Goal: Communication & Community: Answer question/provide support

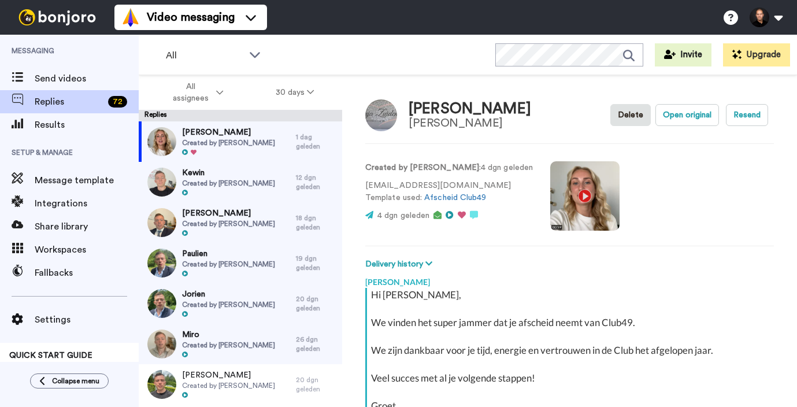
click at [575, 182] on video at bounding box center [584, 195] width 69 height 69
click at [557, 195] on video at bounding box center [584, 195] width 69 height 69
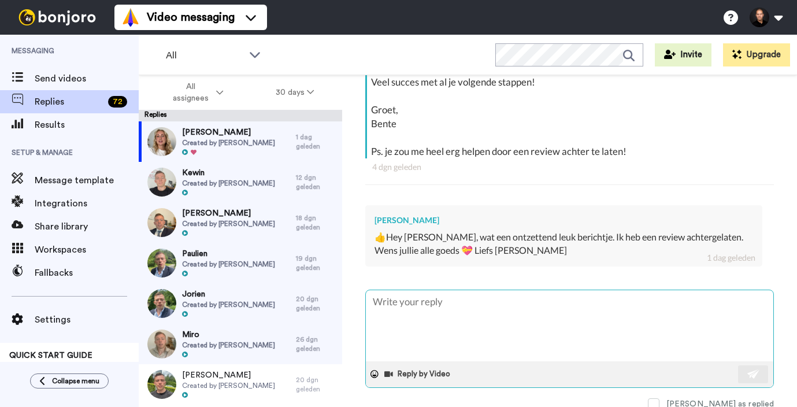
scroll to position [292, 0]
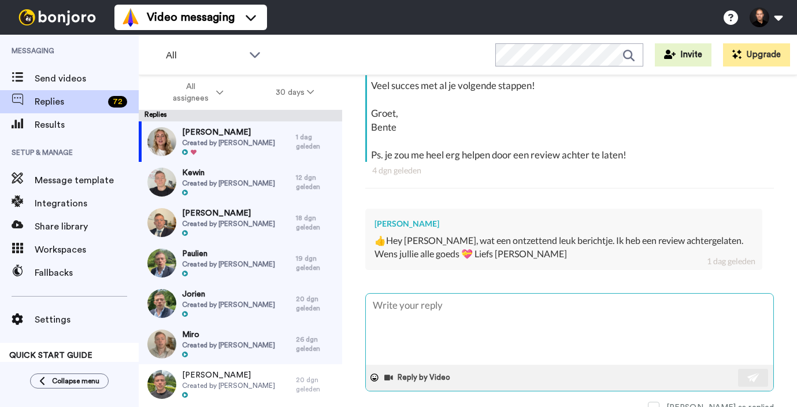
click at [457, 296] on textarea at bounding box center [569, 328] width 407 height 71
type textarea "H"
type textarea "x"
type textarea "Hi"
type textarea "x"
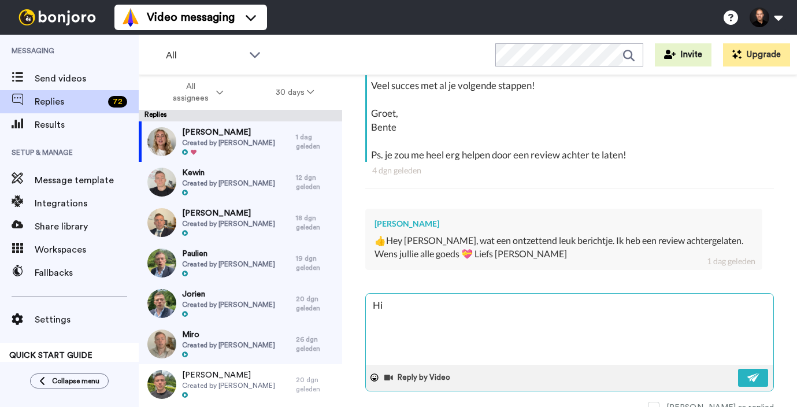
type textarea "Hi"
type textarea "x"
type textarea "Hi S"
type textarea "x"
type textarea "Hi So"
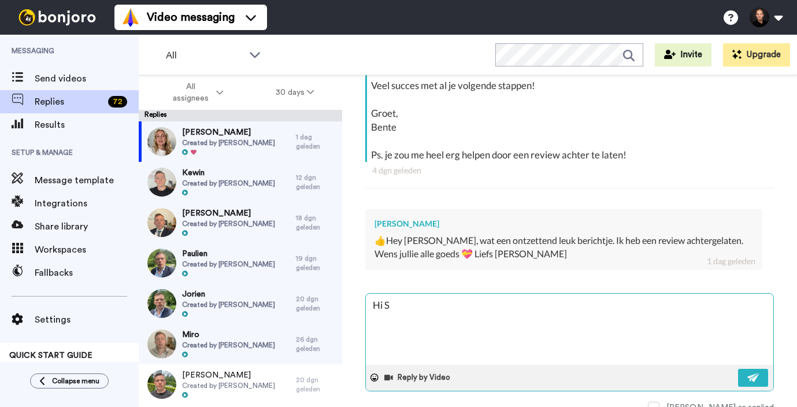
type textarea "x"
type textarea "Hi Son"
type textarea "x"
type textarea "Hi Sonj"
type textarea "x"
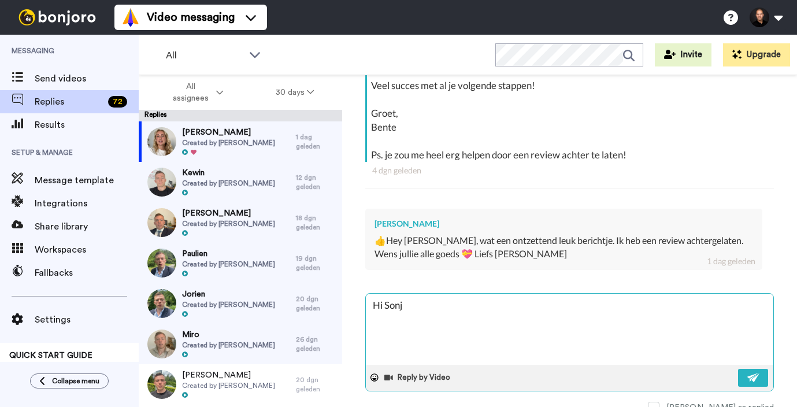
type textarea "Hi Sonje"
type textarea "x"
type textarea "Hi Sonj"
type textarea "x"
type textarea "Hi [PERSON_NAME]"
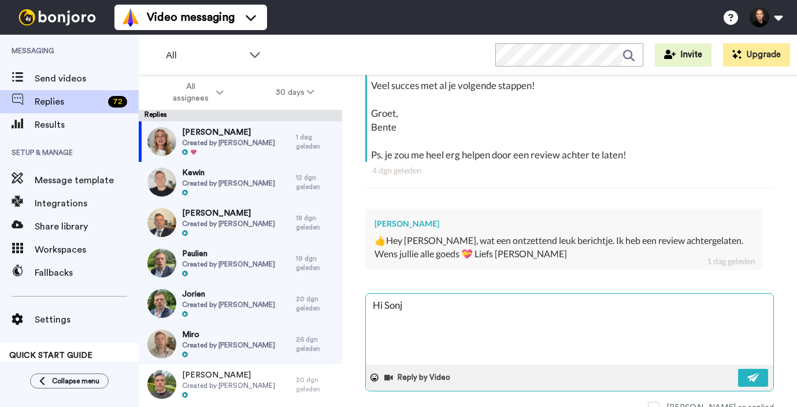
type textarea "x"
type textarea "Hi [PERSON_NAME]!"
type textarea "x"
type textarea "Hi [PERSON_NAME]!"
type textarea "x"
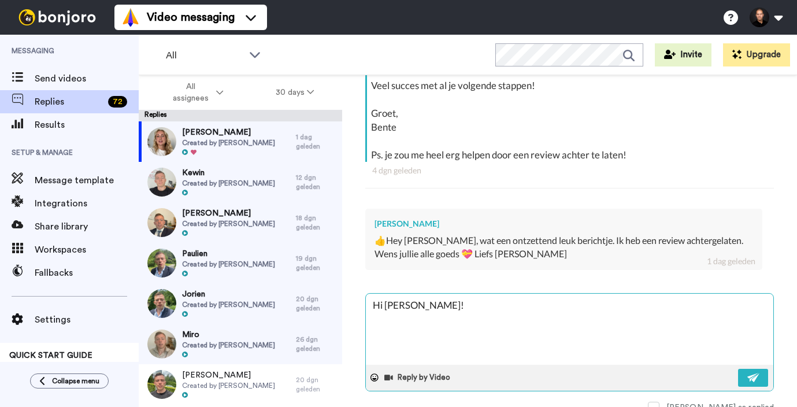
type textarea "Hi [PERSON_NAME]! W"
type textarea "x"
type textarea "Hi [PERSON_NAME]! Wa"
type textarea "x"
type textarea "Hi [PERSON_NAME]! Wat"
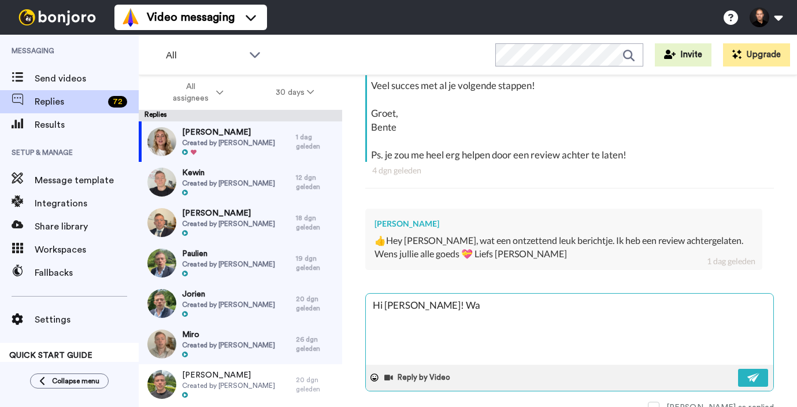
type textarea "x"
type textarea "Hi [PERSON_NAME]! Wat"
type textarea "x"
type textarea "Hi [PERSON_NAME]! Wat l"
type textarea "x"
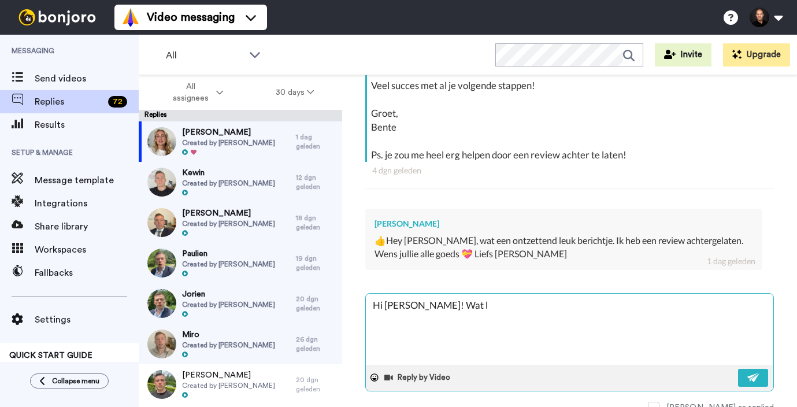
type textarea "Hi [PERSON_NAME]! [GEOGRAPHIC_DATA]"
type textarea "x"
type textarea "Hi [PERSON_NAME]! Wat lie"
type textarea "x"
type textarea "Hi [PERSON_NAME]! Wat lief"
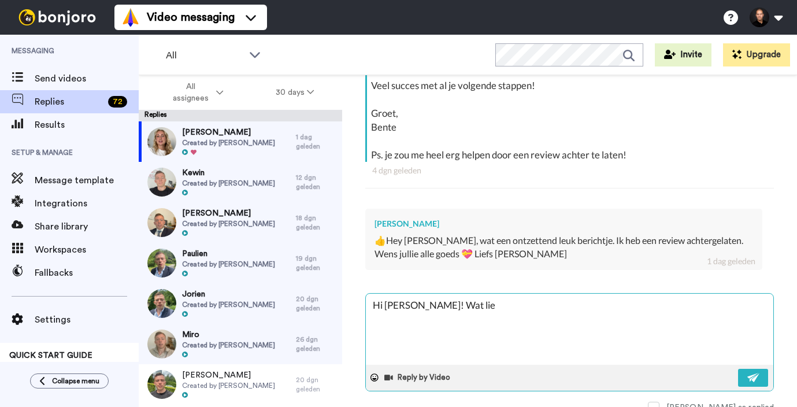
type textarea "x"
type textarea "Hi [PERSON_NAME]! Wat lief,"
type textarea "x"
type textarea "Hi [PERSON_NAME]! Wat lief"
type textarea "x"
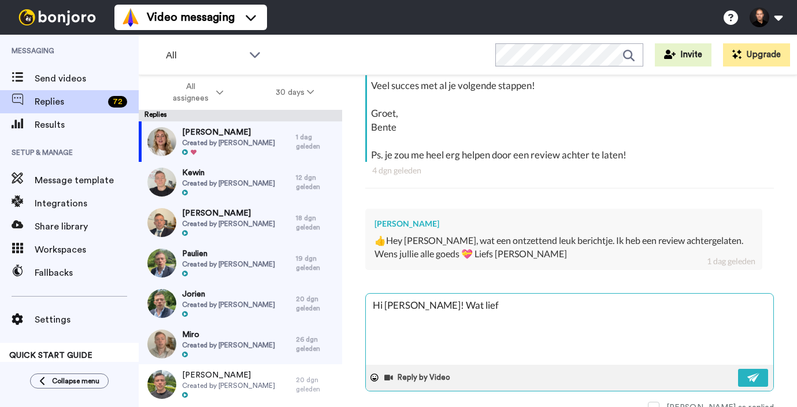
type textarea "Hi [PERSON_NAME]! Wat lie"
type textarea "x"
type textarea "Hi [PERSON_NAME]! [GEOGRAPHIC_DATA]"
type textarea "x"
type textarea "Hi [PERSON_NAME]! Wat l"
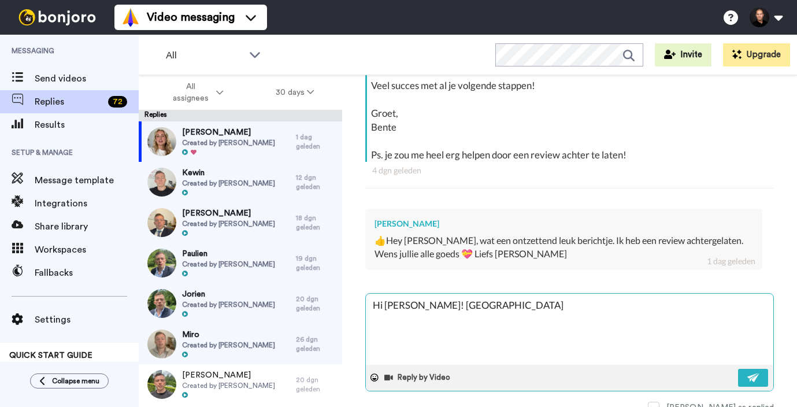
type textarea "x"
type textarea "Hi [PERSON_NAME]! Wat"
type textarea "x"
type textarea "Hi [PERSON_NAME]! Wat"
type textarea "x"
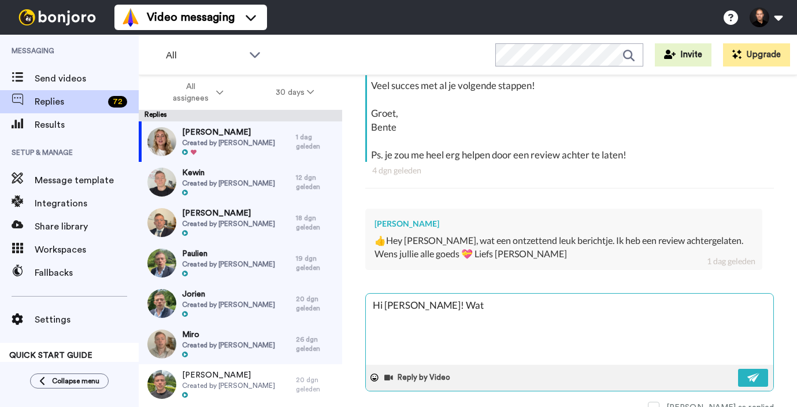
type textarea "Hi [PERSON_NAME]! Wa"
type textarea "x"
type textarea "Hi [PERSON_NAME]! W"
type textarea "x"
type textarea "Hi [PERSON_NAME]!"
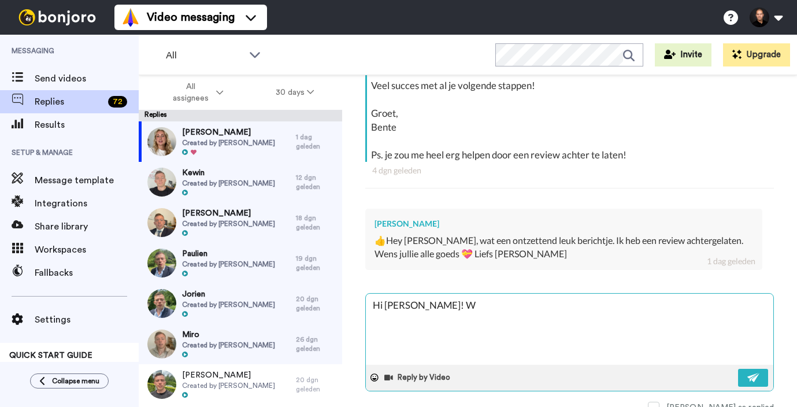
type textarea "x"
type textarea "Hi [PERSON_NAME]! M"
type textarea "x"
type textarea "Hi [PERSON_NAME]! Me"
type textarea "x"
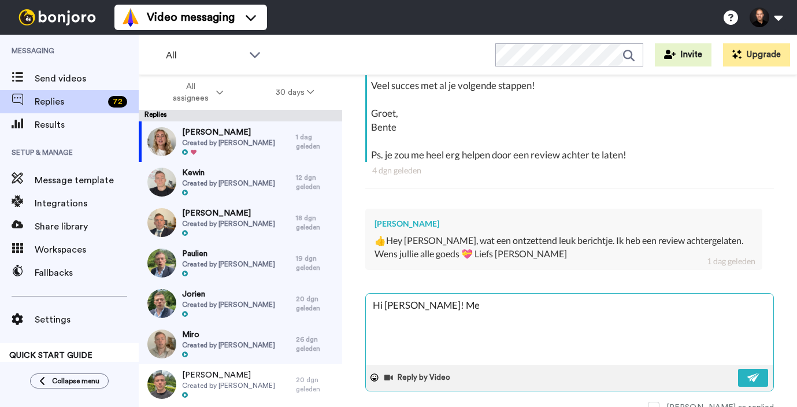
type textarea "Hi [PERSON_NAME]! Met"
type textarea "x"
type textarea "Hi [PERSON_NAME]! Met"
type textarea "x"
type textarea "Hi [PERSON_NAME]! Met s"
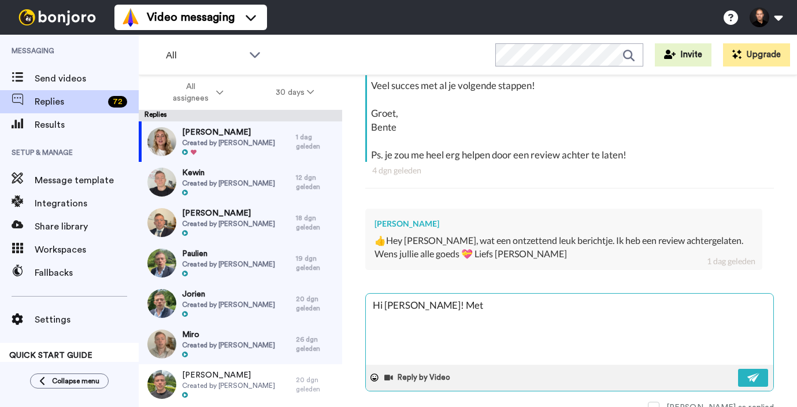
type textarea "x"
type textarea "Hi [PERSON_NAME]! Met sl"
type textarea "x"
type textarea "Hi [PERSON_NAME]! Met sll"
type textarea "x"
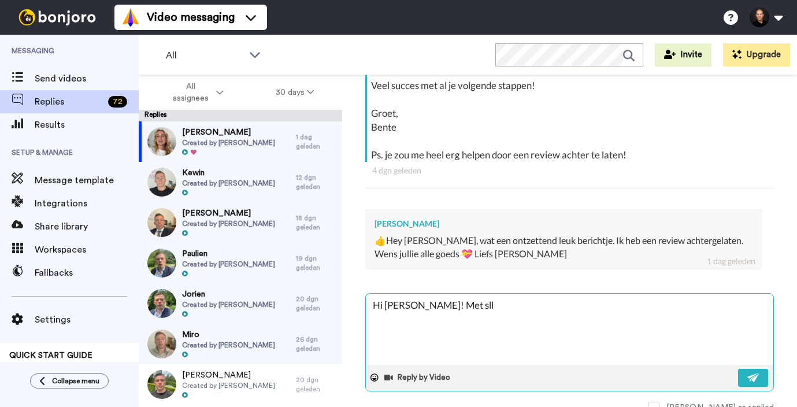
type textarea "Hi [PERSON_NAME]! Met slle"
type textarea "x"
type textarea "Hi [PERSON_NAME]! Met sll"
type textarea "x"
type textarea "Hi [PERSON_NAME]! Met sl"
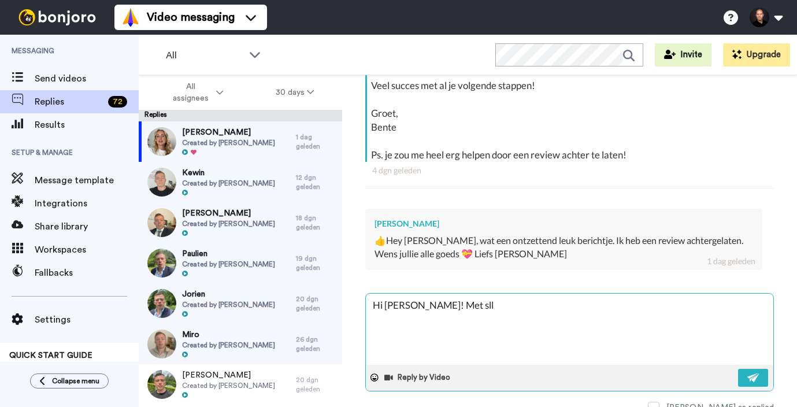
type textarea "x"
type textarea "Hi [PERSON_NAME]! Met s"
type textarea "x"
type textarea "Hi [PERSON_NAME]! Met"
type textarea "x"
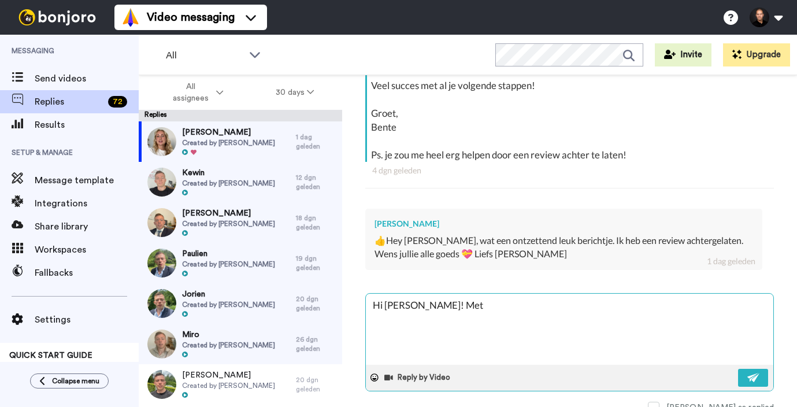
type textarea "Hi [PERSON_NAME]! Met a"
type textarea "x"
type textarea "Hi [PERSON_NAME]! Met al"
type textarea "x"
type textarea "Hi [PERSON_NAME]! Met all"
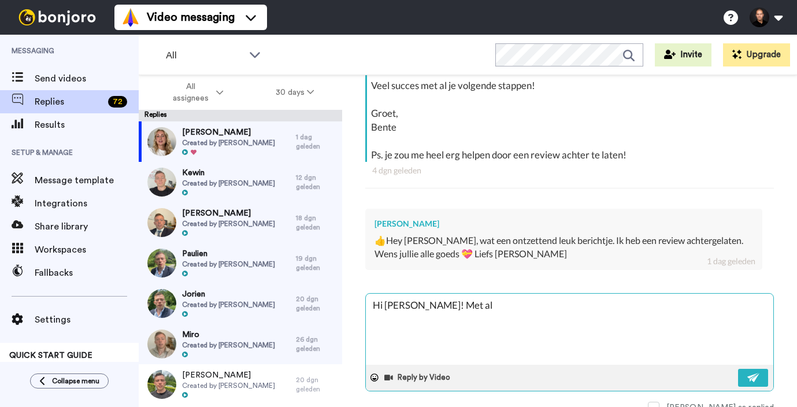
type textarea "x"
type textarea "Hi [PERSON_NAME]! Met alle"
type textarea "x"
type textarea "Hi [PERSON_NAME]! Met alle"
type textarea "x"
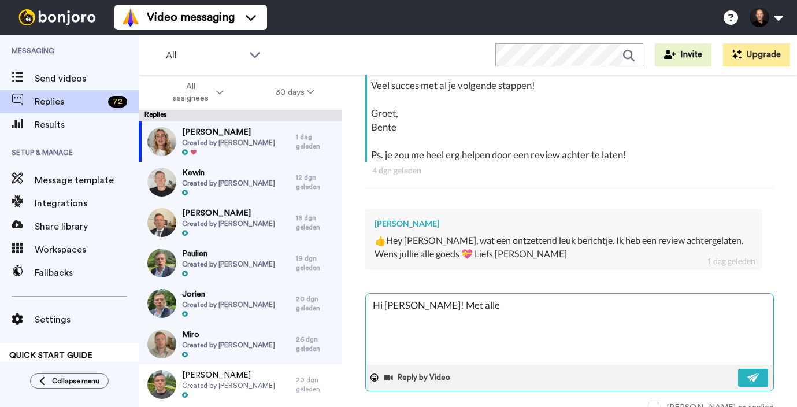
type textarea "Hi [PERSON_NAME]! Met alle l"
type textarea "x"
type textarea "Hi [PERSON_NAME]! Met alle li"
type textarea "x"
type textarea "Hi [PERSON_NAME]! Met alle lie"
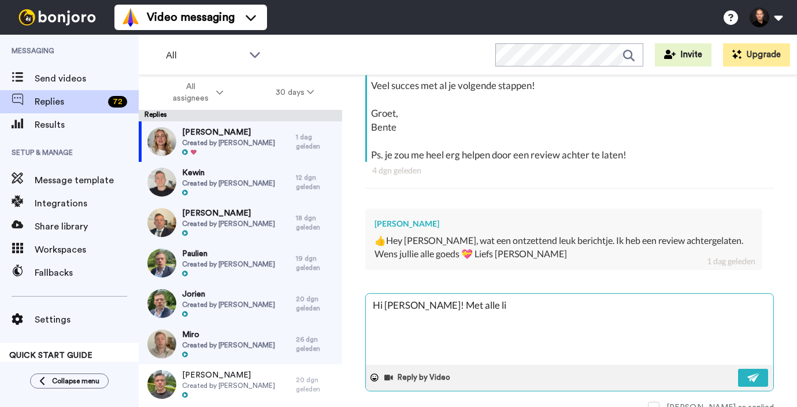
type textarea "x"
type textarea "Hi [PERSON_NAME]! Met alle lief"
type textarea "x"
type textarea "Hi [PERSON_NAME]! Met alle liefd"
type textarea "x"
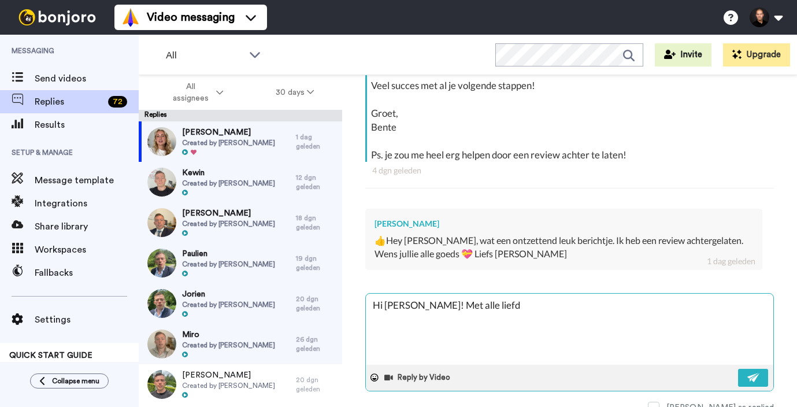
type textarea "Hi [PERSON_NAME]! Met alle liefde"
type textarea "x"
type textarea "Hi [PERSON_NAME]! Met alle liefde."
type textarea "x"
type textarea "Hi [PERSON_NAME]! Met alle liefde."
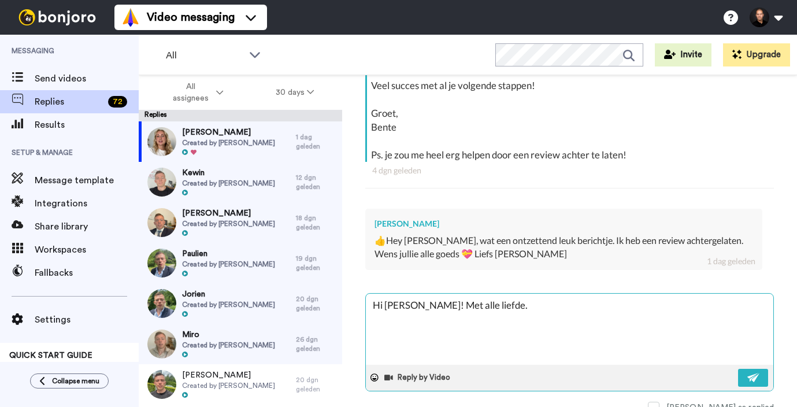
type textarea "x"
type textarea "Hi [PERSON_NAME]! Met alle liefde. D"
type textarea "x"
type textarea "Hi [PERSON_NAME]! Met alle liefde. Da"
type textarea "x"
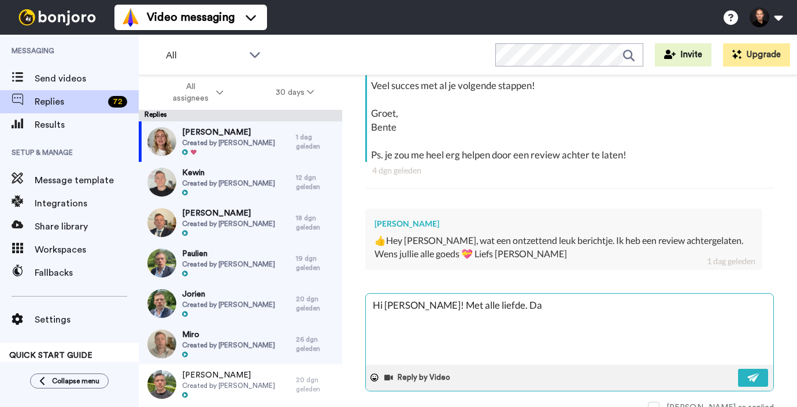
type textarea "Hi [PERSON_NAME]! Met alle liefde. Dan"
type textarea "x"
type textarea "Hi [PERSON_NAME]! Met alle liefde. Dank"
type textarea "x"
type textarea "Hi [PERSON_NAME]! Met alle liefde. Dank"
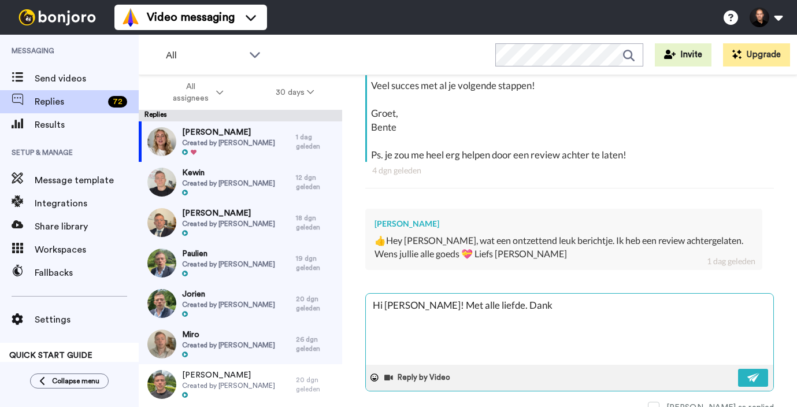
type textarea "x"
type textarea "Hi [PERSON_NAME]! Met alle liefde. Dank v"
type textarea "x"
type textarea "Hi [PERSON_NAME]! Met alle liefde. Dank vo"
type textarea "x"
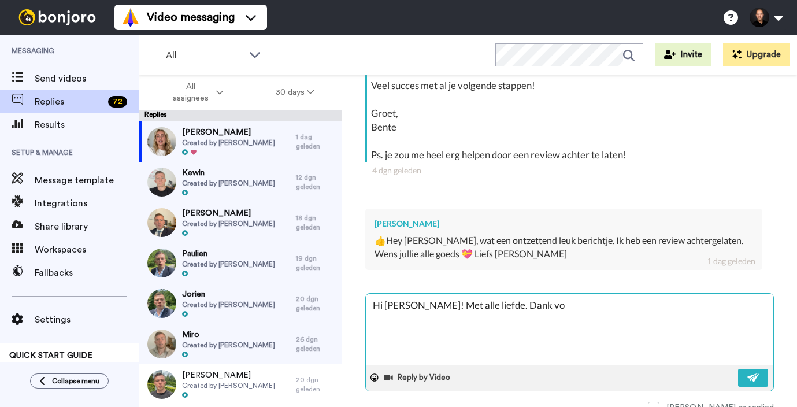
type textarea "Hi [PERSON_NAME]! Met alle liefde. Dank voo"
type textarea "x"
type textarea "Hi [PERSON_NAME]! Met alle liefde. Dank voor"
type textarea "x"
type textarea "Hi [PERSON_NAME]! Met alle liefde. Dank voor"
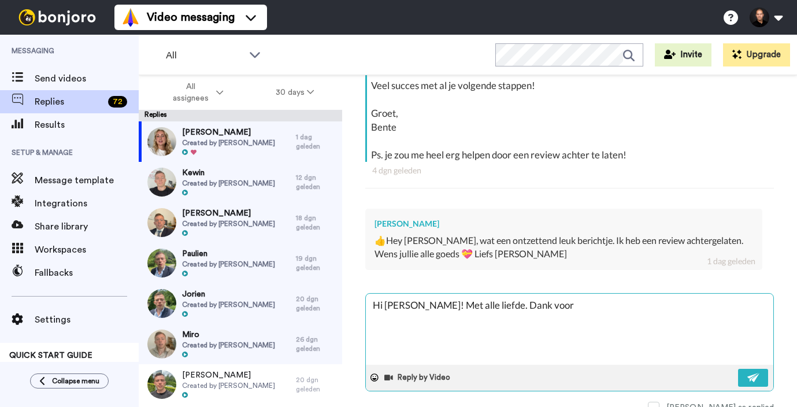
type textarea "x"
type textarea "Hi [PERSON_NAME]! Met alle liefde. Dank voor e"
type textarea "x"
type textarea "Hi [PERSON_NAME]! Met alle liefde. Dank voor"
type textarea "x"
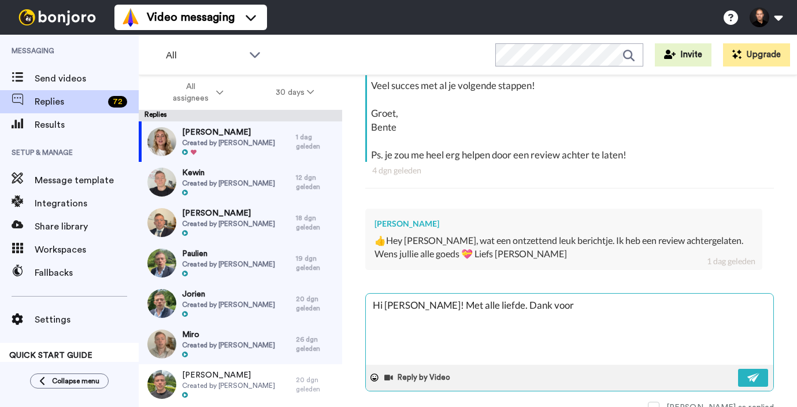
type textarea "Hi [PERSON_NAME]! Met alle liefde. Dank voor h"
type textarea "x"
type textarea "Hi [PERSON_NAME]! Met alle liefde. Dank voor he"
type textarea "x"
type textarea "Hi [PERSON_NAME]! Met alle liefde. Dank voor het"
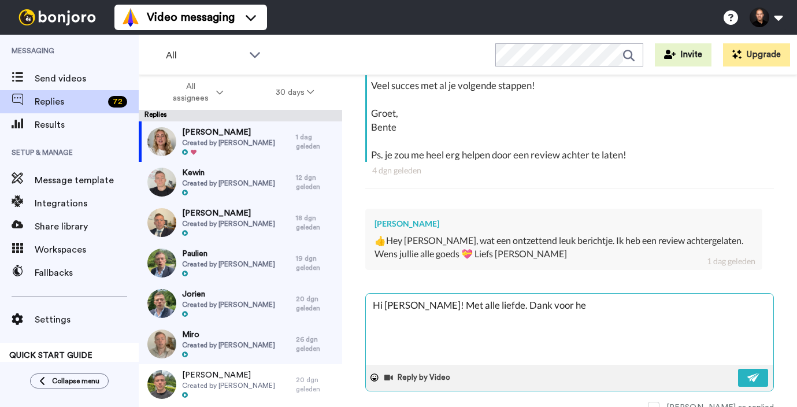
type textarea "x"
type textarea "Hi [PERSON_NAME]! Met alle liefde. Dank voor het"
type textarea "x"
type textarea "Hi [PERSON_NAME]! Met alle liefde. Dank voor het a"
type textarea "x"
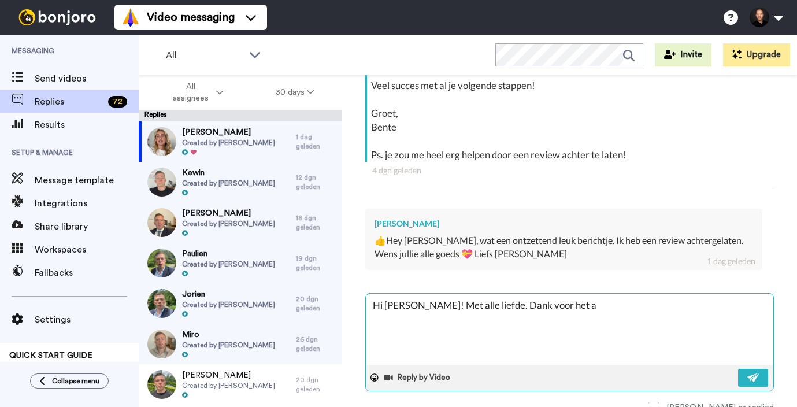
type textarea "Hi [PERSON_NAME]! Met alle liefde. Dank voor het ac"
type textarea "x"
type textarea "Hi [PERSON_NAME]! Met alle liefde. Dank voor het ach"
type textarea "x"
type textarea "Hi [PERSON_NAME]! Met alle liefde. Dank voor het acht"
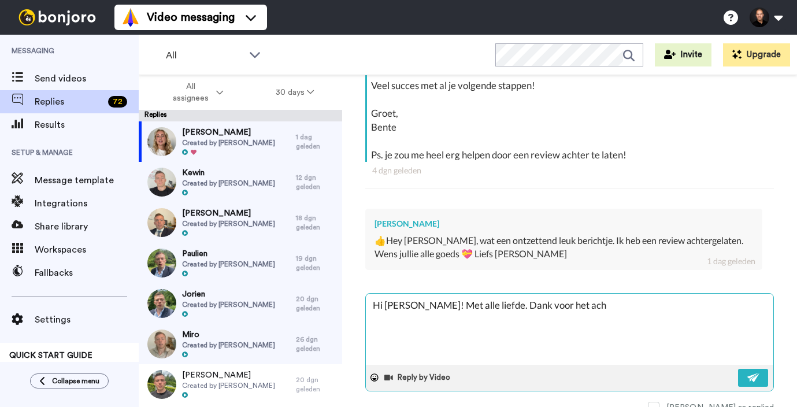
type textarea "x"
type textarea "Hi [PERSON_NAME]! Met alle liefde. Dank voor het achte"
type textarea "x"
type textarea "Hi [PERSON_NAME]! Met alle liefde. Dank voor het achter"
type textarea "x"
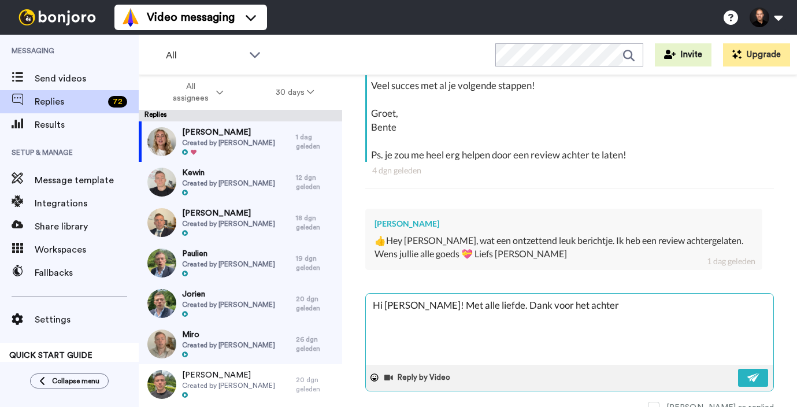
type textarea "Hi [PERSON_NAME]! Met alle liefde. Dank voor het achterl"
type textarea "x"
type textarea "Hi [PERSON_NAME]! Met alle liefde. Dank voor het achterla"
type textarea "x"
type textarea "Hi [PERSON_NAME]! Met alle liefde. Dank voor het achterlat"
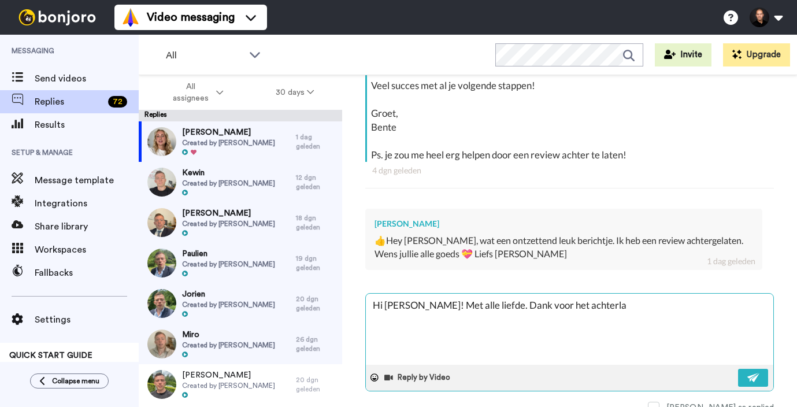
type textarea "x"
type textarea "Hi [PERSON_NAME]! Met alle liefde. Dank voor het achterlate"
type textarea "x"
type textarea "Hi [PERSON_NAME]! Met alle liefde. Dank voor het achterlaten"
type textarea "x"
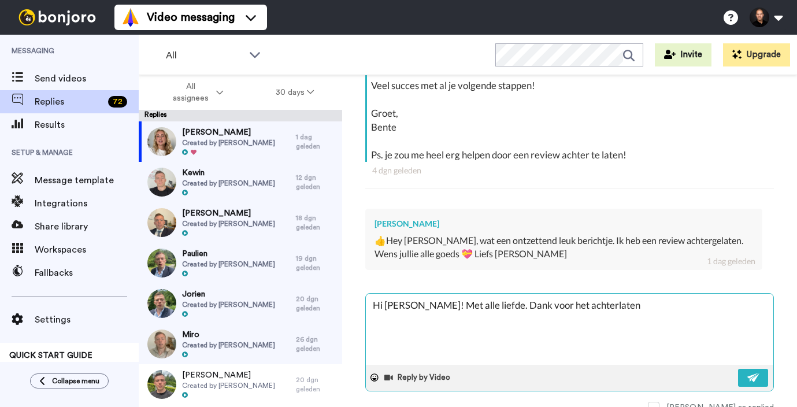
type textarea "Hi [PERSON_NAME]! Met alle liefde. Dank voor het achterlaten"
type textarea "x"
type textarea "Hi [PERSON_NAME]! Met alle liefde. Dank voor het achterlaten v"
type textarea "x"
type textarea "Hi [PERSON_NAME]! Met alle liefde. Dank voor het achterlaten va"
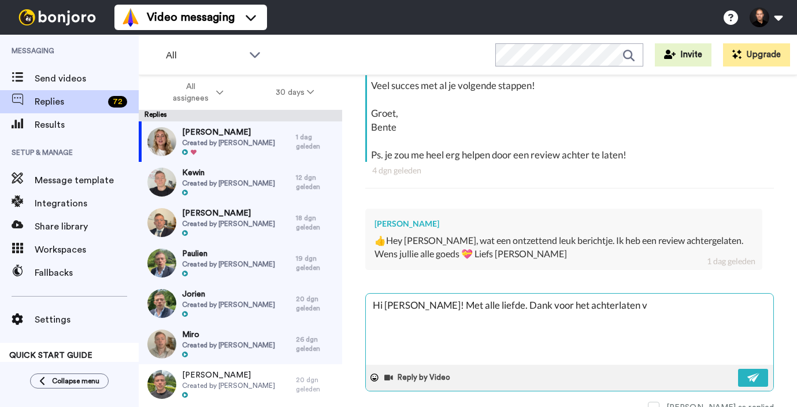
type textarea "x"
type textarea "Hi [PERSON_NAME]! Met alle liefde. Dank voor het achterlaten van"
type textarea "x"
type textarea "Hi [PERSON_NAME]! Met alle liefde. Dank voor het achterlaten van"
type textarea "x"
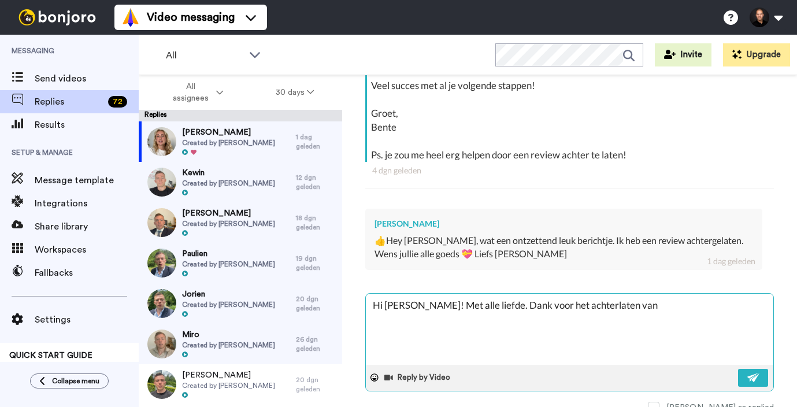
type textarea "Hi [PERSON_NAME]! Met alle liefde. Dank voor het achterlaten van e"
type textarea "x"
type textarea "Hi [PERSON_NAME]! Met alle liefde. Dank voor het achterlaten van ee"
type textarea "x"
type textarea "Hi [PERSON_NAME]! Met alle liefde. Dank voor het achterlaten van een"
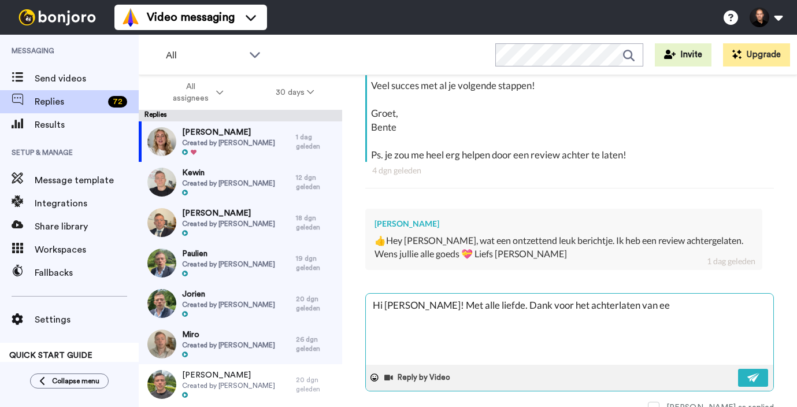
type textarea "x"
type textarea "Hi [PERSON_NAME]! Met alle liefde. Dank voor het achterlaten van een"
type textarea "x"
type textarea "Hi [PERSON_NAME]! Met alle liefde. Dank voor het achterlaten van een r"
type textarea "x"
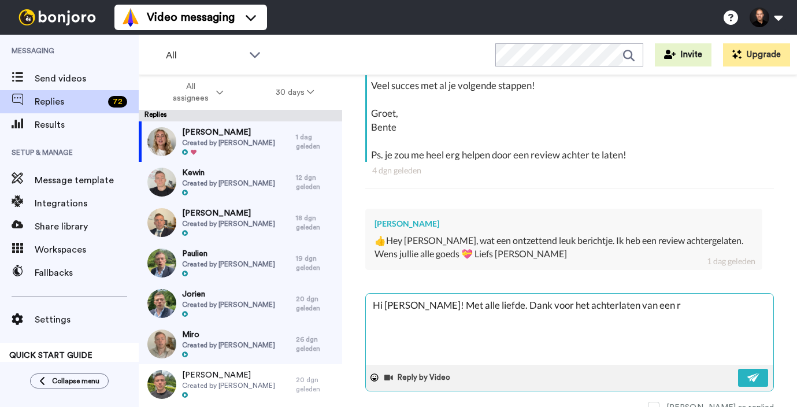
type textarea "Hi [PERSON_NAME]! Met alle liefde. Dank voor het achterlaten van een re"
type textarea "x"
type textarea "Hi [PERSON_NAME]! Met alle liefde. Dank voor het achterlaten van een rev"
type textarea "x"
type textarea "Hi [PERSON_NAME]! Met alle liefde. Dank voor het achterlaten van een revi"
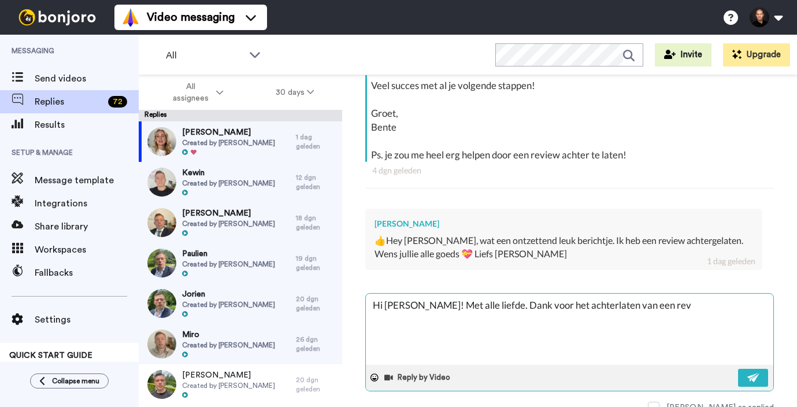
type textarea "x"
type textarea "Hi [PERSON_NAME]! Met alle liefde. Dank voor het achterlaten van een revie"
type textarea "x"
type textarea "Hi [PERSON_NAME]! Met alle liefde. Dank voor het achterlaten van een review"
type textarea "x"
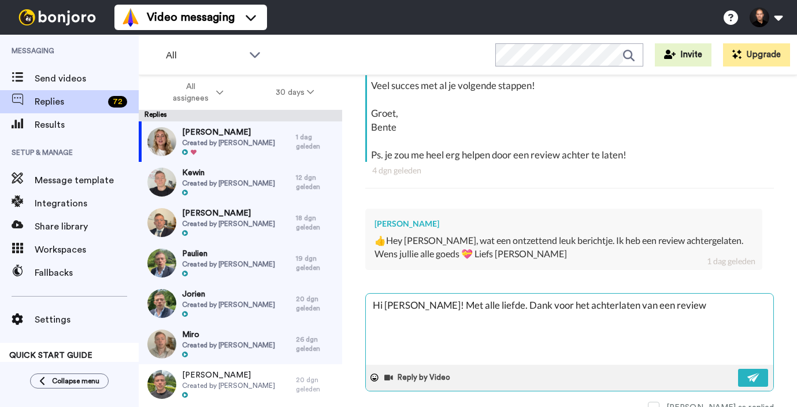
type textarea "Hi [PERSON_NAME]! Met alle liefde. Dank voor het achterlaten van een review."
type textarea "x"
type textarea "Hi [PERSON_NAME]! Met alle liefde. Dank voor het achterlaten van een review."
type textarea "x"
type textarea "Hi [PERSON_NAME]! Met alle liefde. Dank voor het achterlaten van een review."
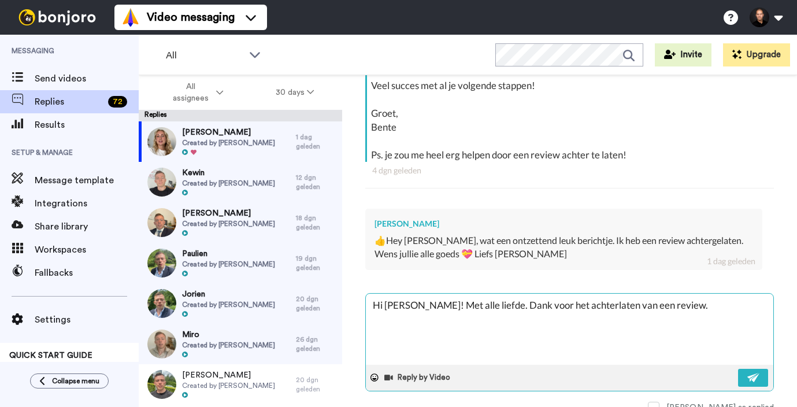
type textarea "x"
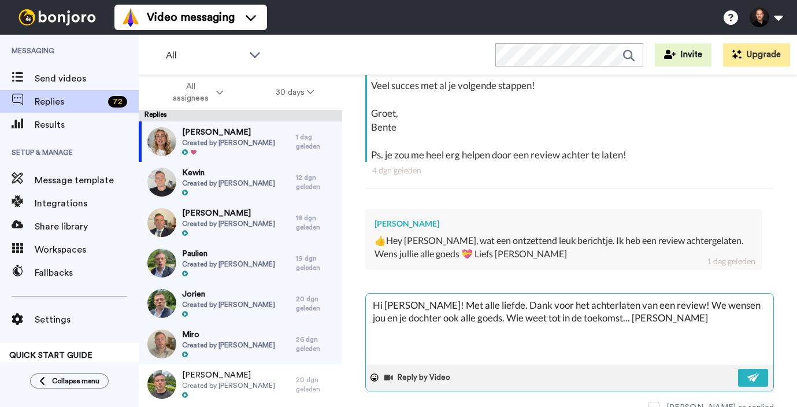
drag, startPoint x: 400, startPoint y: 299, endPoint x: 544, endPoint y: 299, distance: 143.8
click at [544, 299] on textarea "Hi [PERSON_NAME]! Met alle liefde. Dank voor het achterlaten van een review! We…" at bounding box center [569, 328] width 407 height 71
